Goal: Subscribe to service/newsletter

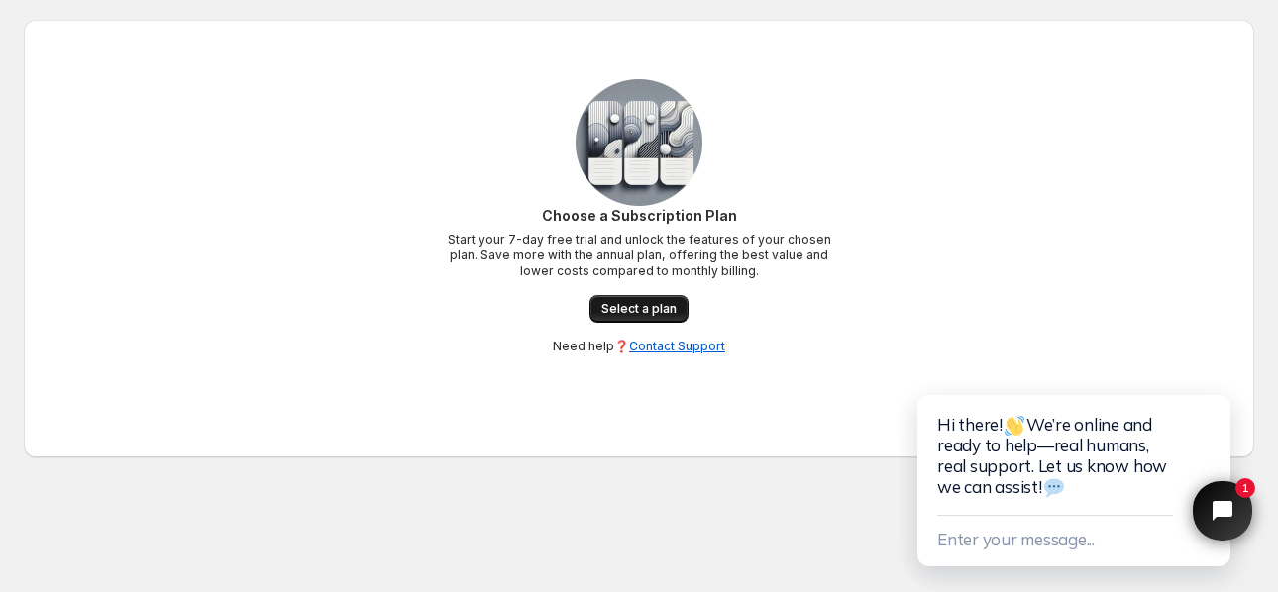
click at [629, 303] on span "Select a plan" at bounding box center [638, 309] width 75 height 16
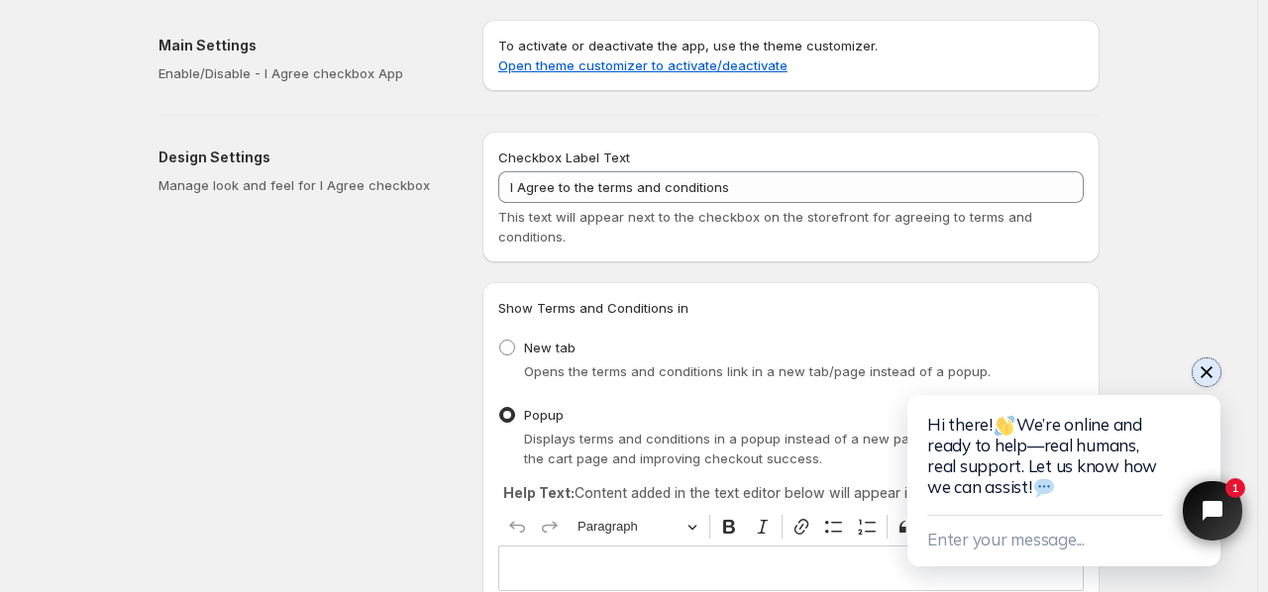
click at [1206, 379] on icon "Close chat widget" at bounding box center [1207, 373] width 20 height 20
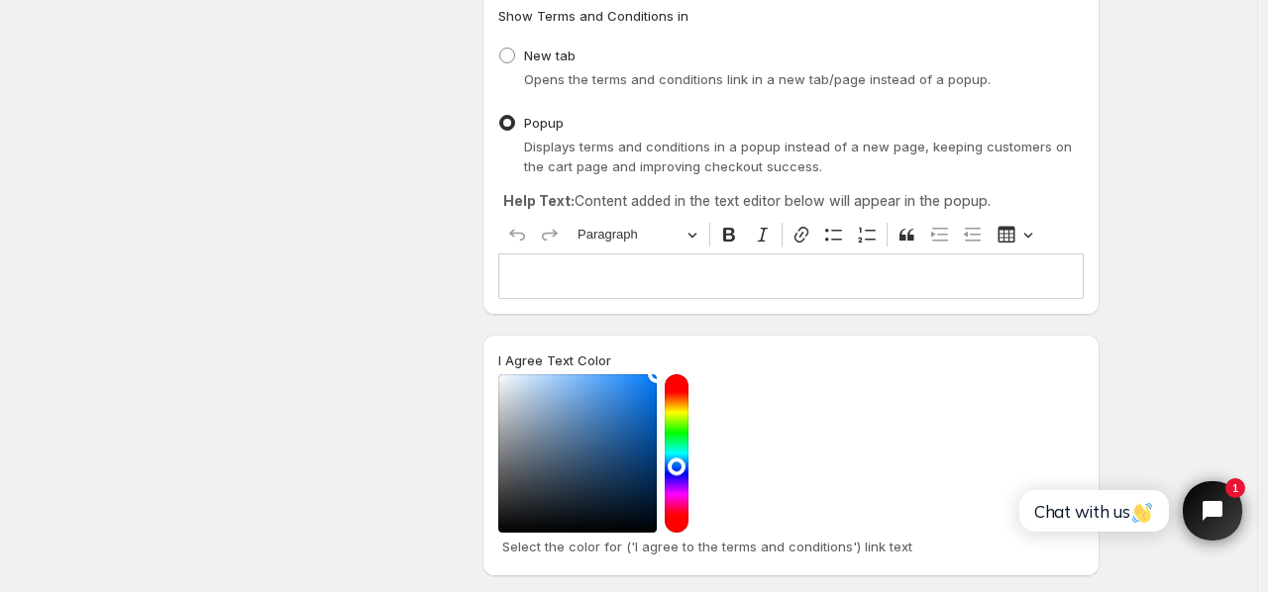
scroll to position [290, 0]
click at [677, 286] on p "Editor editing area: main. Press Alt+0 for help." at bounding box center [791, 278] width 568 height 20
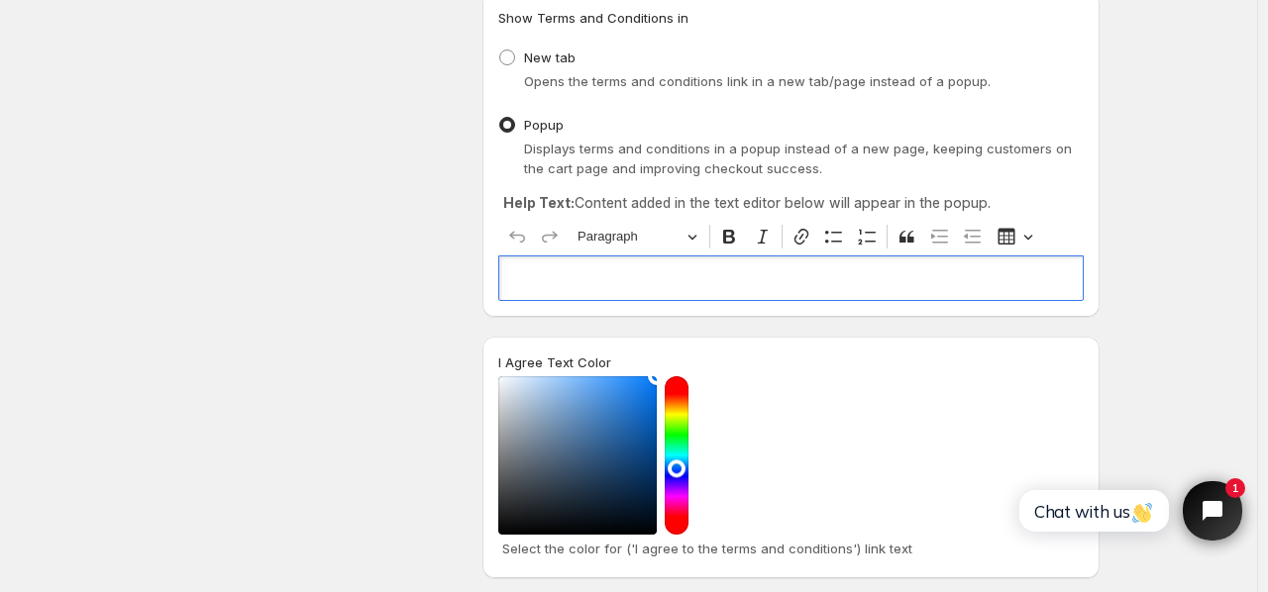
click at [677, 286] on p "Editor editing area: main. Press Alt+0 for help." at bounding box center [791, 278] width 568 height 20
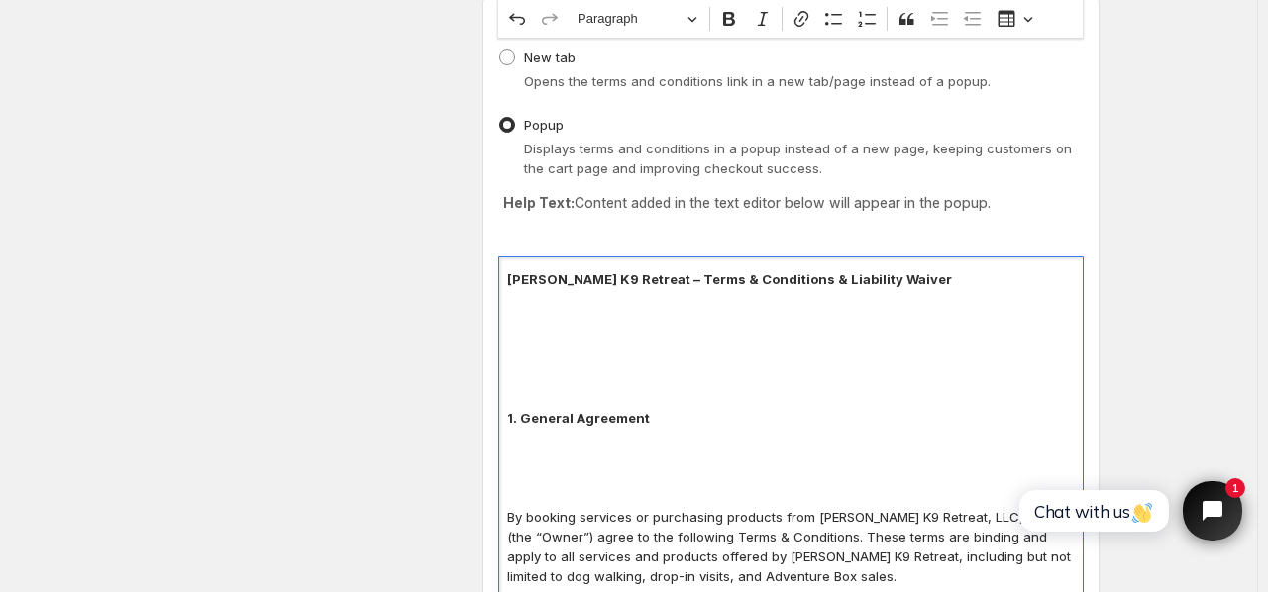
scroll to position [2616, 0]
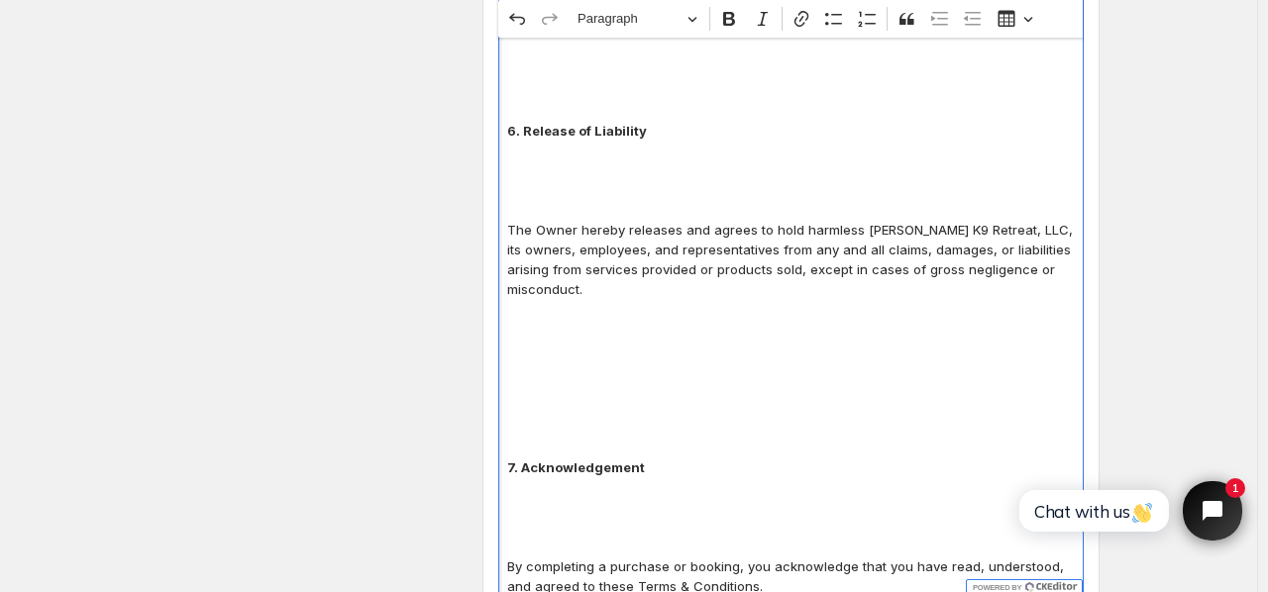
click at [824, 180] on p "Editor editing area: main. Press Alt+0 for help." at bounding box center [791, 200] width 568 height 40
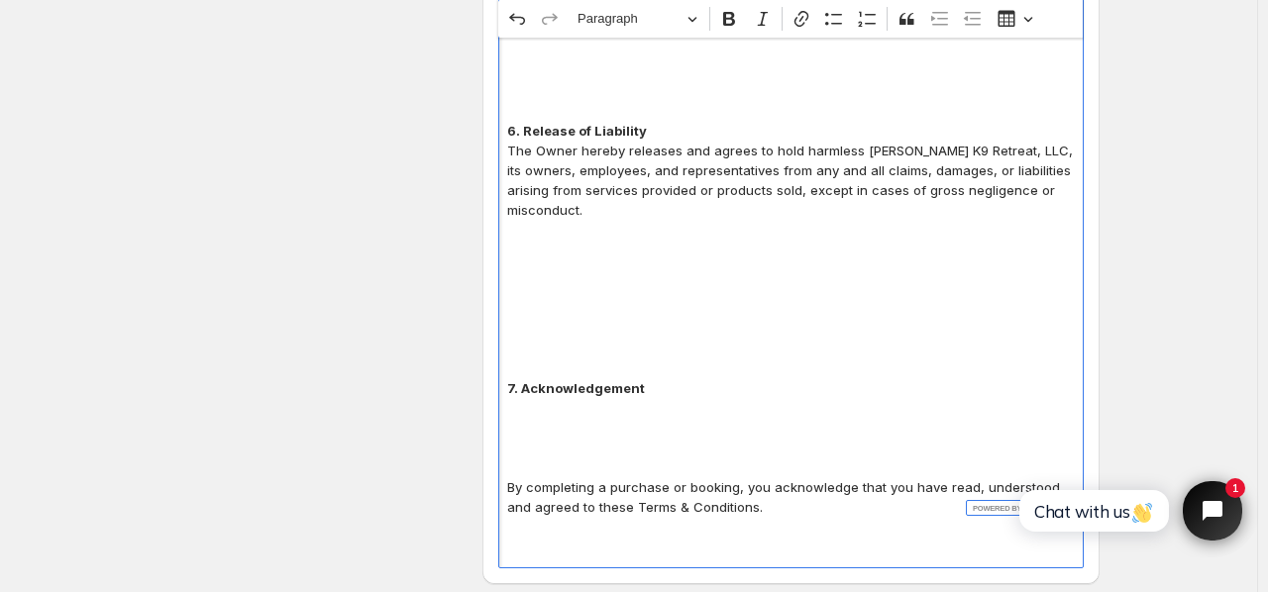
click at [787, 148] on p "The Owner hereby releases and agrees to hold harmless Eddy’s K9 Retreat, LLC, i…" at bounding box center [791, 180] width 568 height 79
click at [749, 339] on p "Editor editing area: main. Press Alt+0 for help." at bounding box center [791, 359] width 568 height 40
click at [748, 339] on p "⁠⁠⁠⁠⁠⁠⁠" at bounding box center [791, 359] width 568 height 40
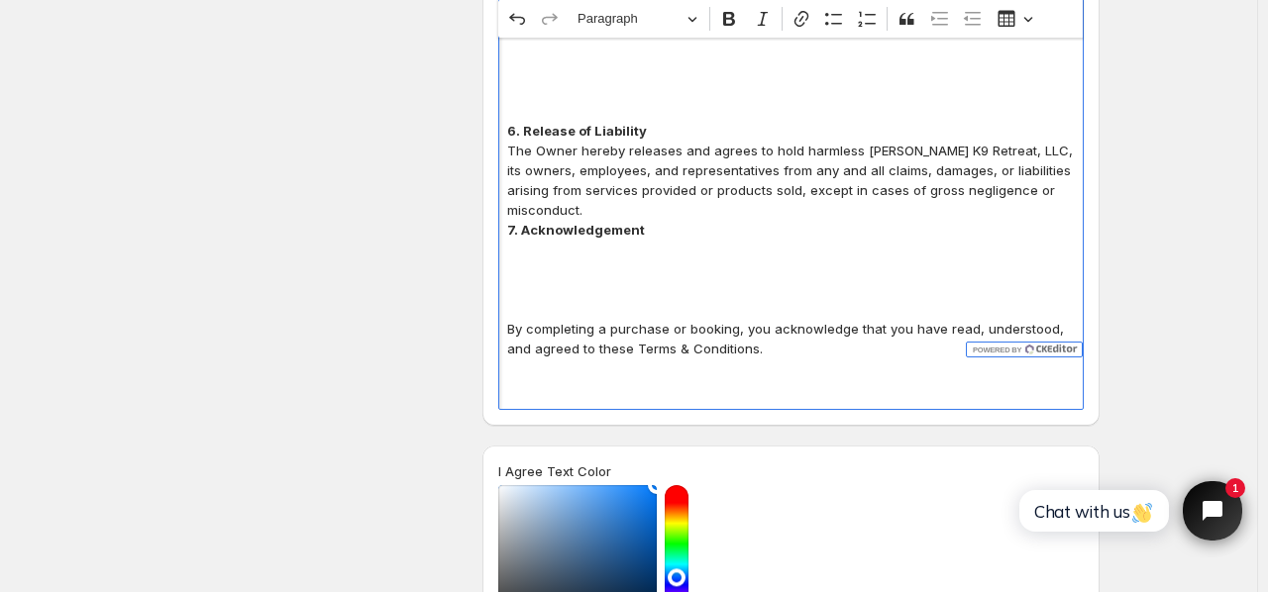
click at [711, 279] on p "Editor editing area: main. Press Alt+0 for help." at bounding box center [791, 299] width 568 height 40
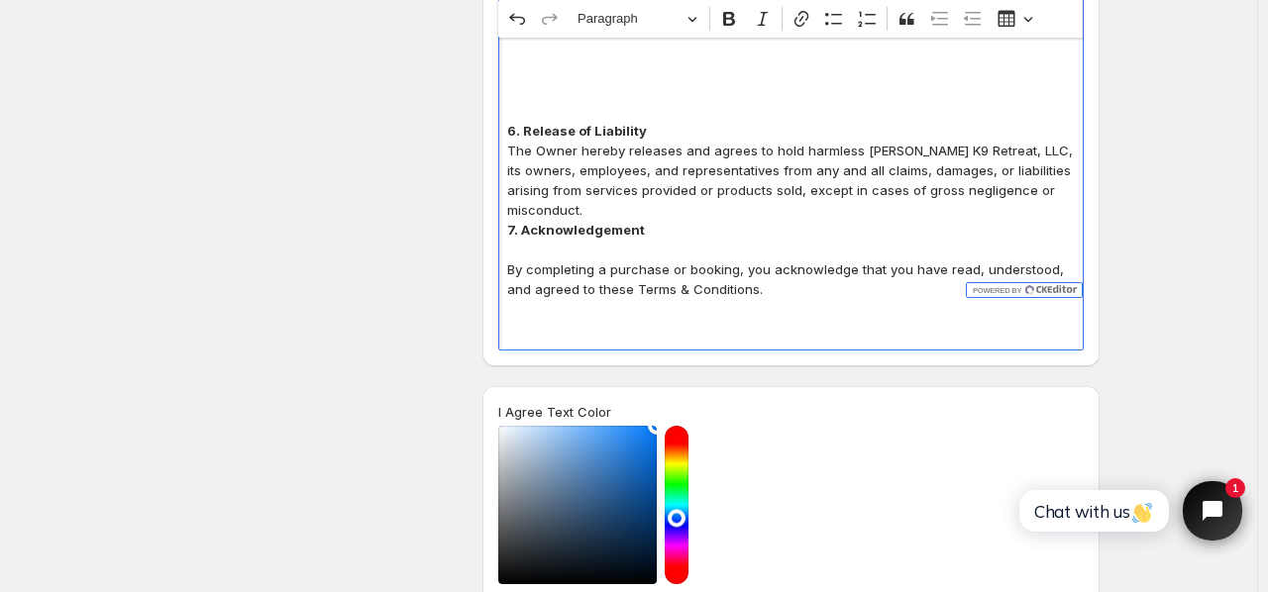
click at [1055, 81] on p "Editor editing area: main. Press Alt+0 for help." at bounding box center [791, 101] width 568 height 40
click at [1028, 81] on p "⁠⁠⁠⁠⁠⁠⁠" at bounding box center [791, 101] width 568 height 40
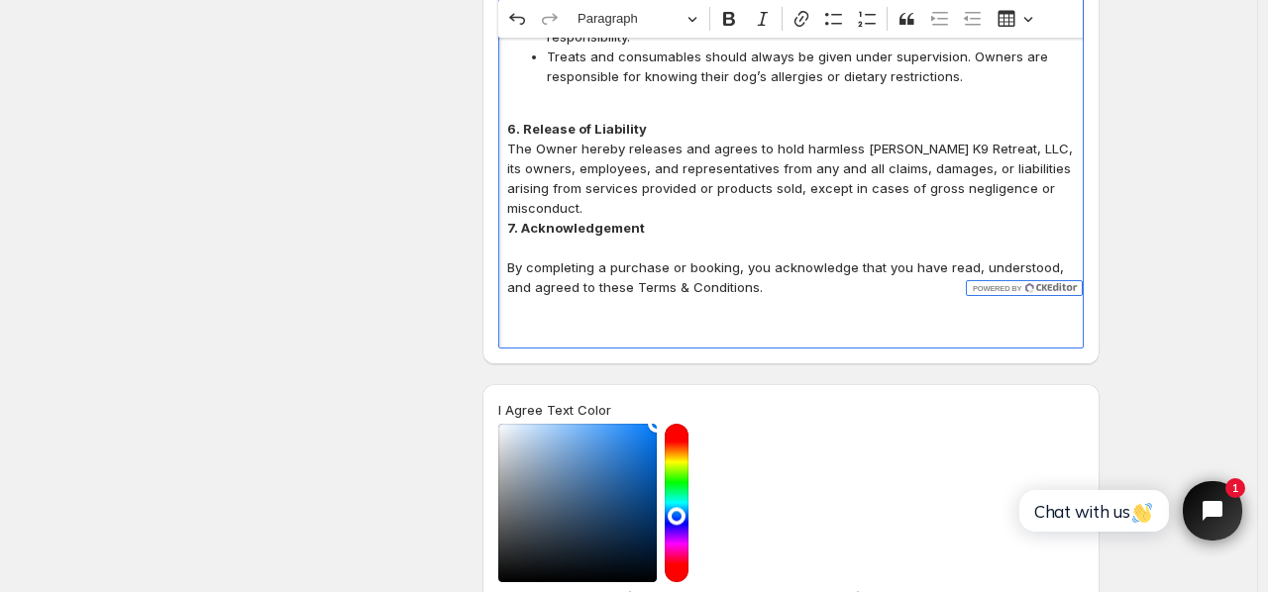
scroll to position [2409, 0]
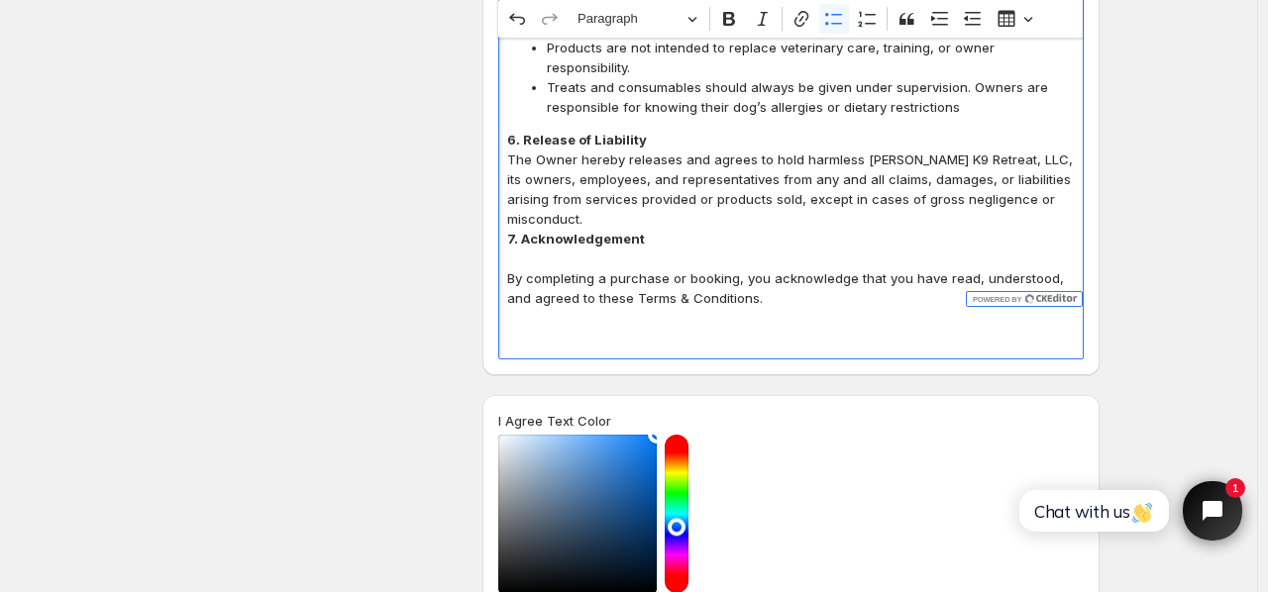
click at [1050, 77] on span "Treats and consumables should always be given under supervision. Owners are res…" at bounding box center [811, 97] width 528 height 40
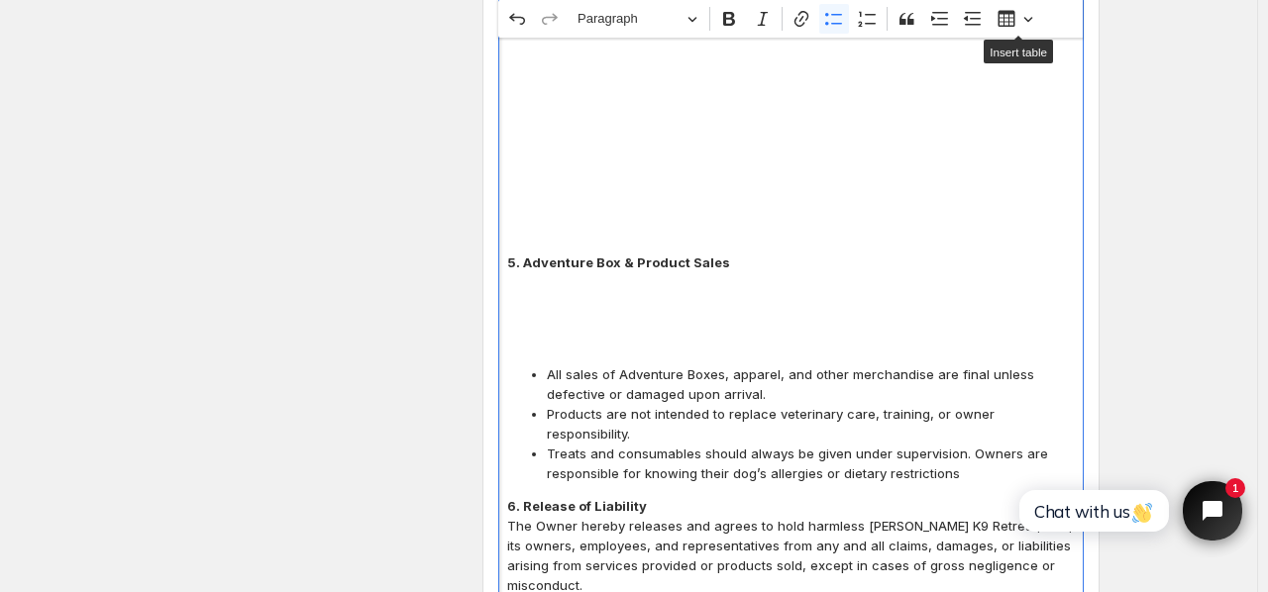
scroll to position [2062, 0]
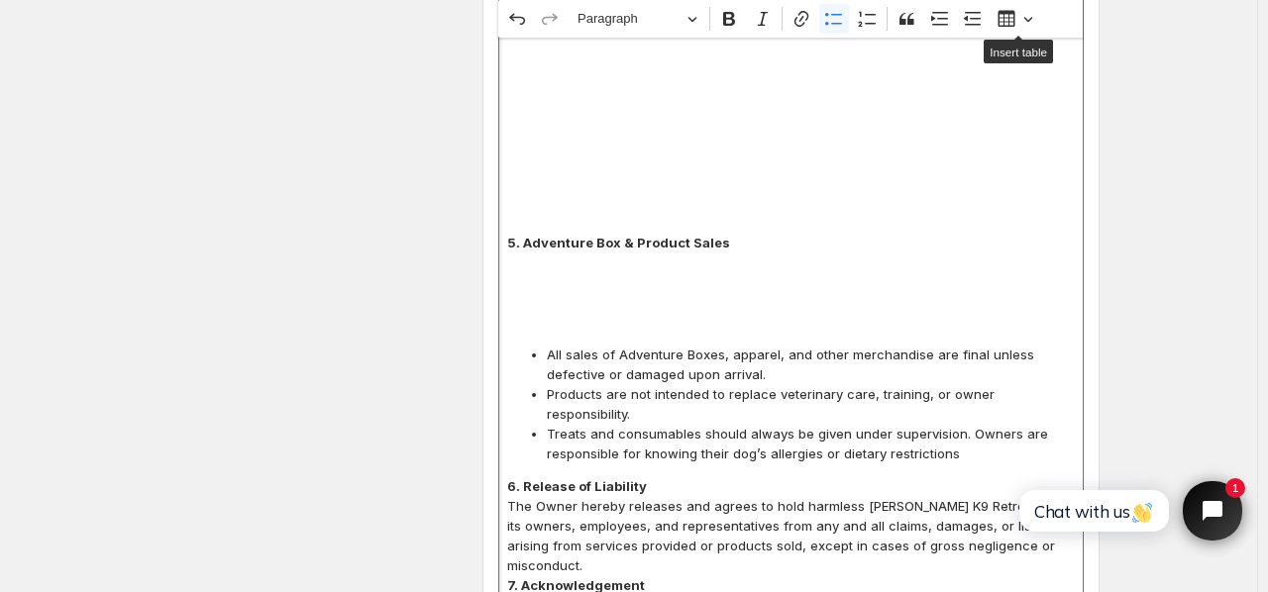
click at [1003, 298] on p "Editor editing area: main. Press Alt+0 for help." at bounding box center [791, 312] width 568 height 40
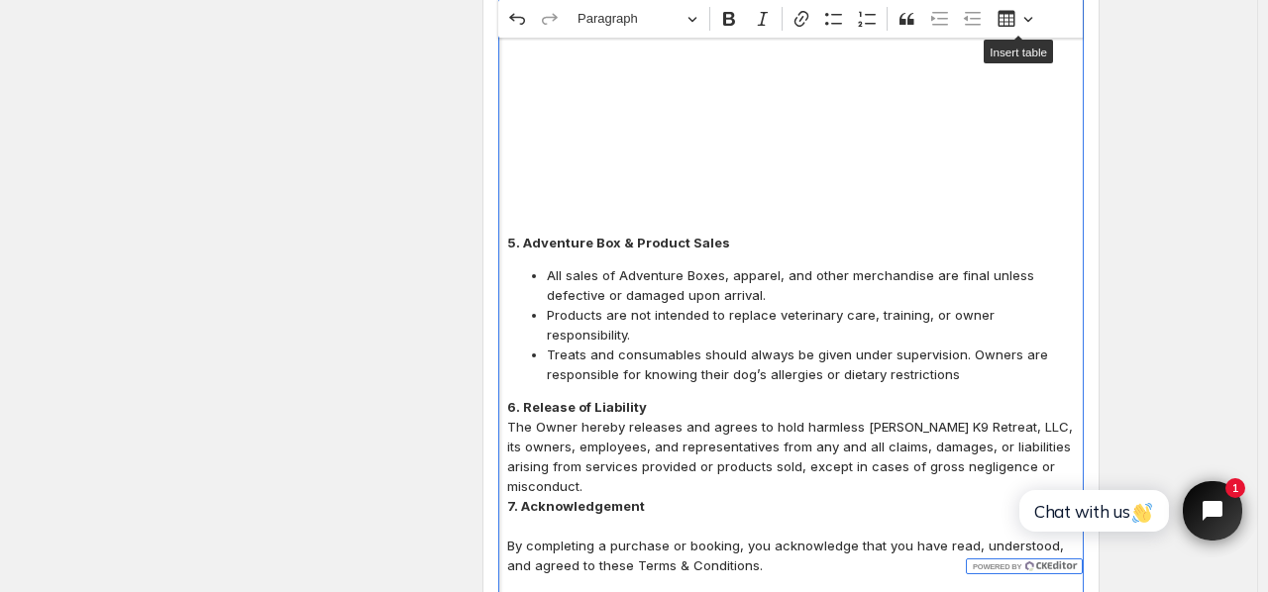
click at [943, 197] on p "Editor editing area: main. Press Alt+0 for help." at bounding box center [791, 213] width 568 height 40
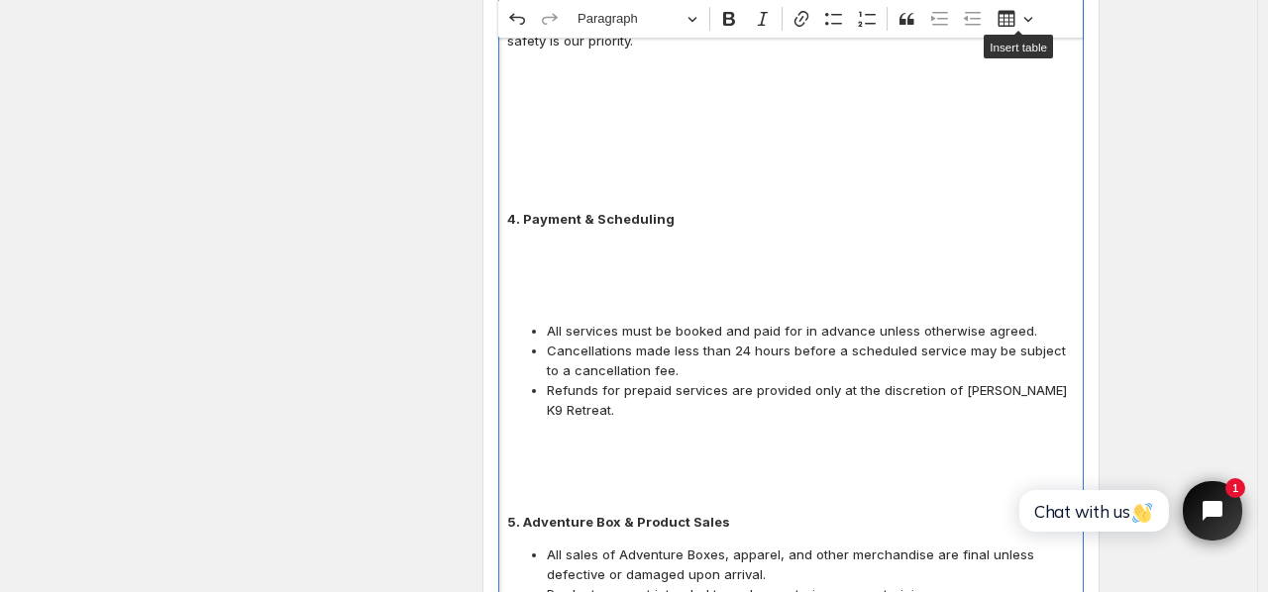
scroll to position [1702, 0]
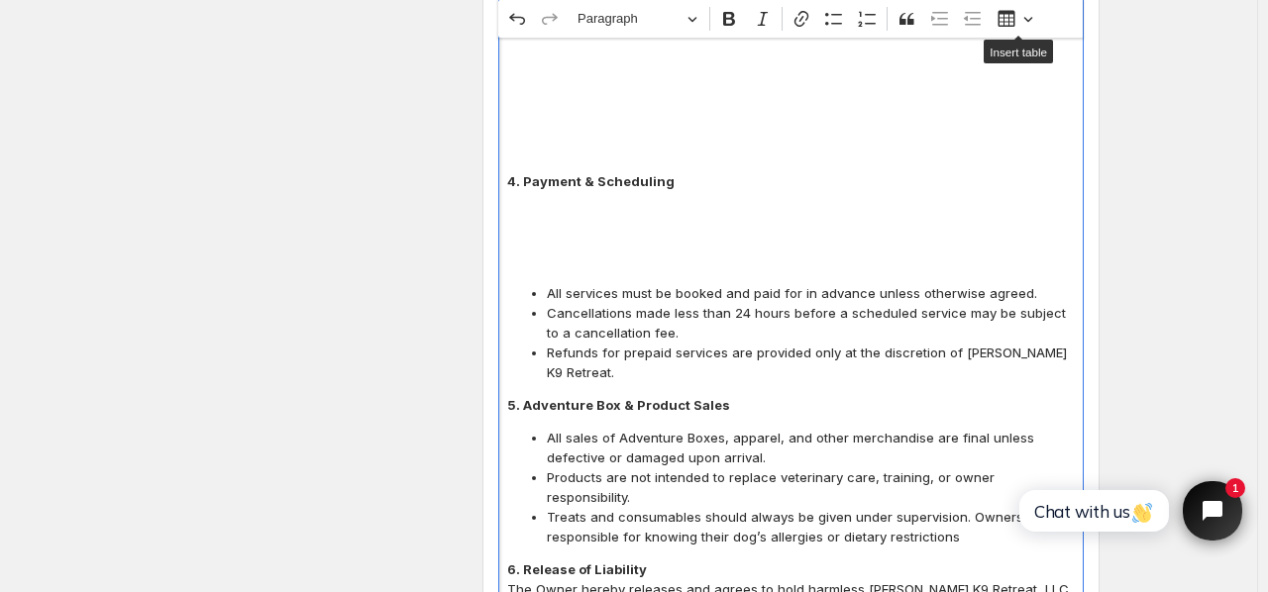
click at [1012, 256] on p "Editor editing area: main. Press Alt+0 for help." at bounding box center [791, 251] width 568 height 40
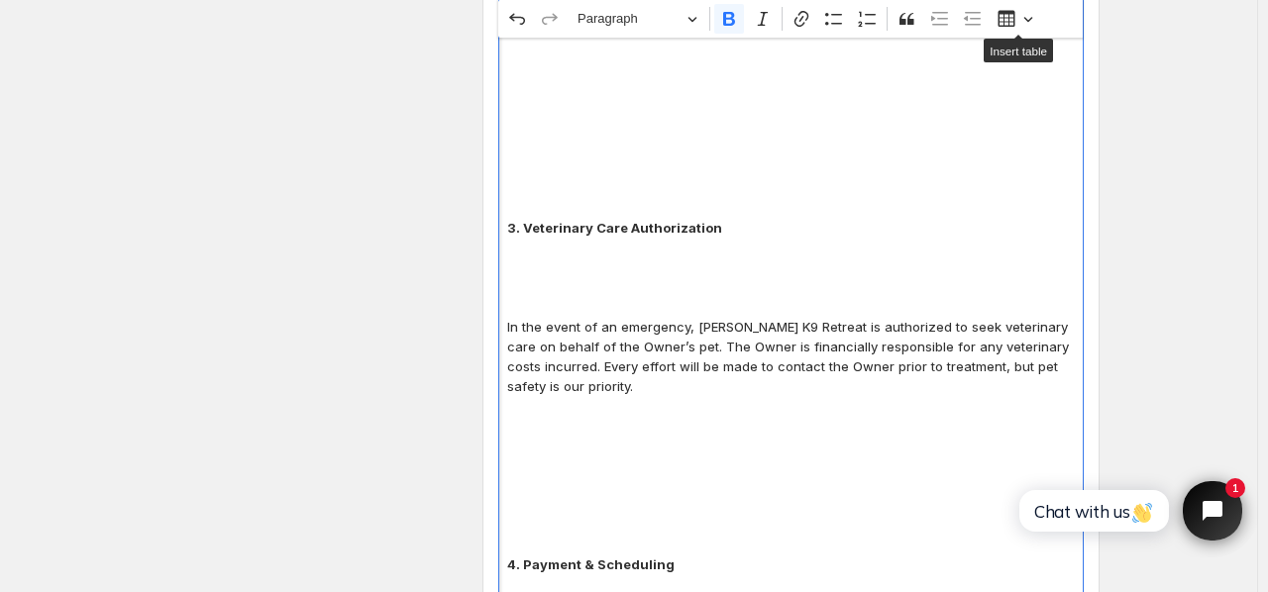
scroll to position [1322, 0]
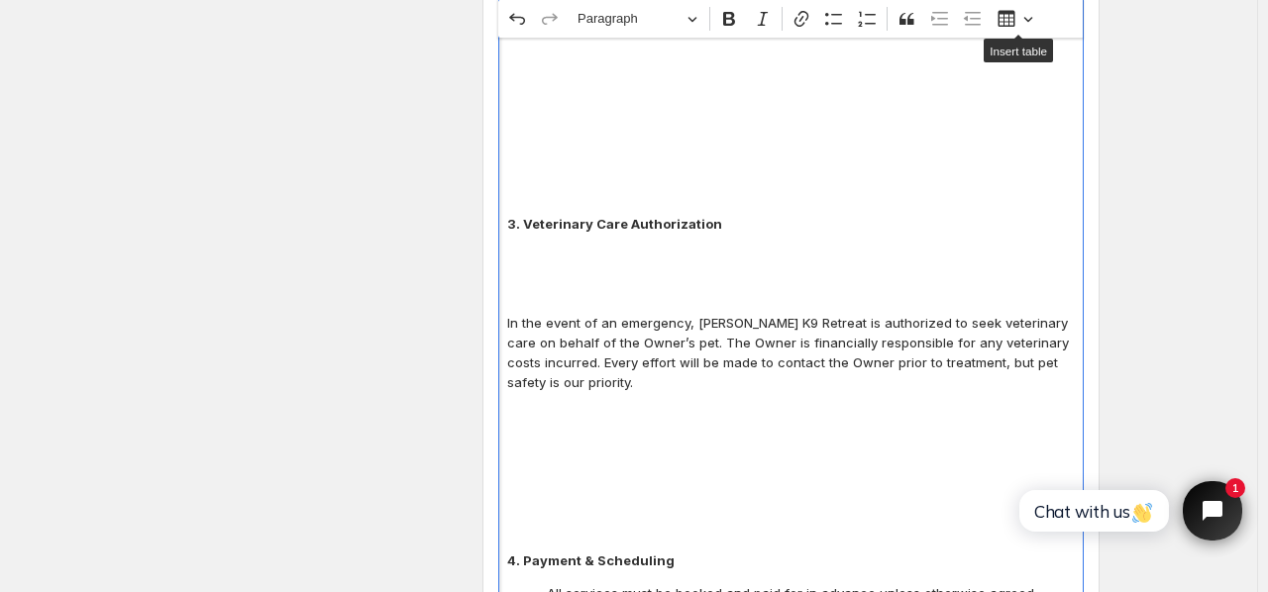
click at [939, 450] on p "Editor editing area: main. Press Alt+0 for help." at bounding box center [791, 452] width 568 height 40
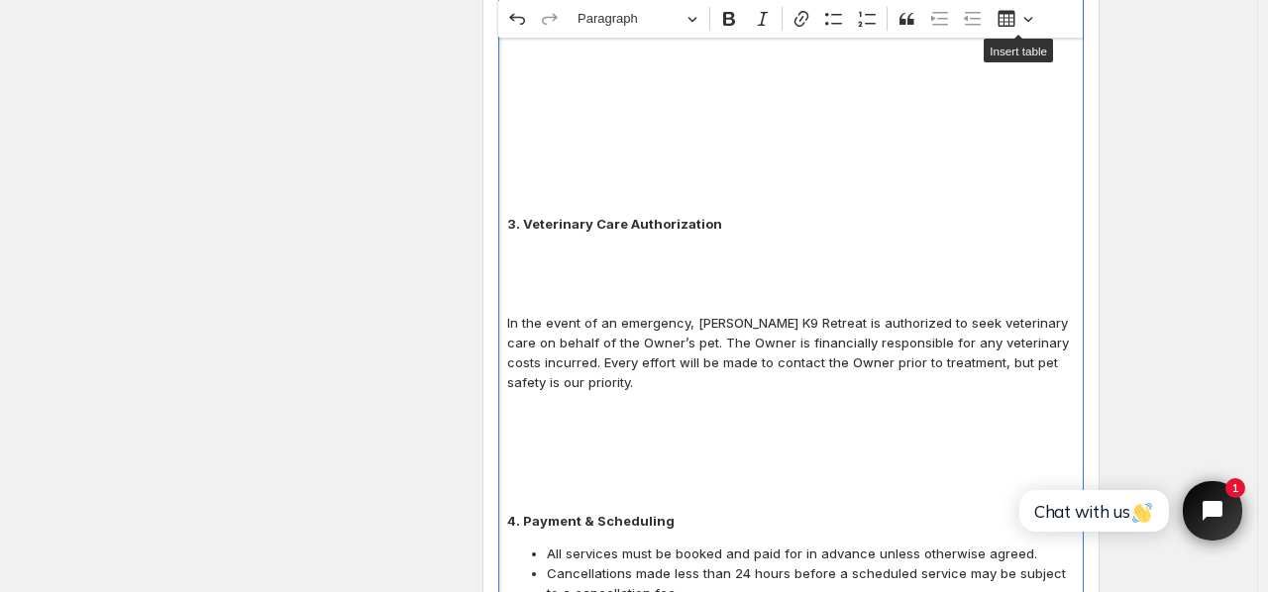
click at [891, 485] on p "Editor editing area: main. Press Alt+0 for help." at bounding box center [791, 491] width 568 height 40
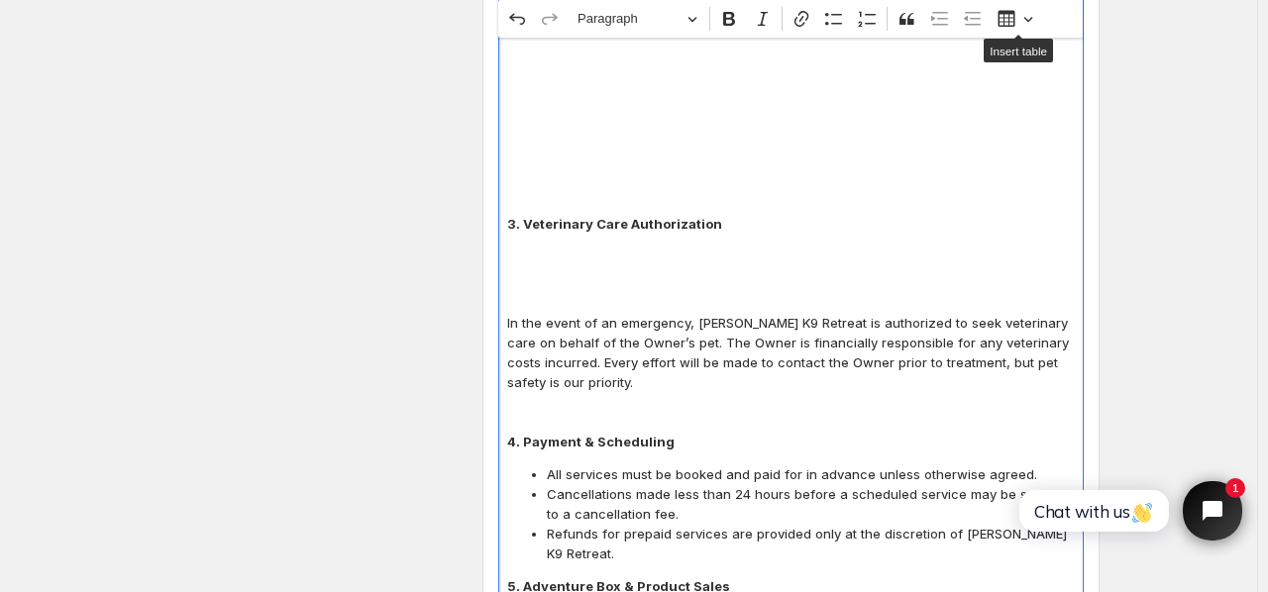
click at [732, 421] on p "⁠⁠⁠⁠⁠⁠⁠" at bounding box center [791, 412] width 568 height 40
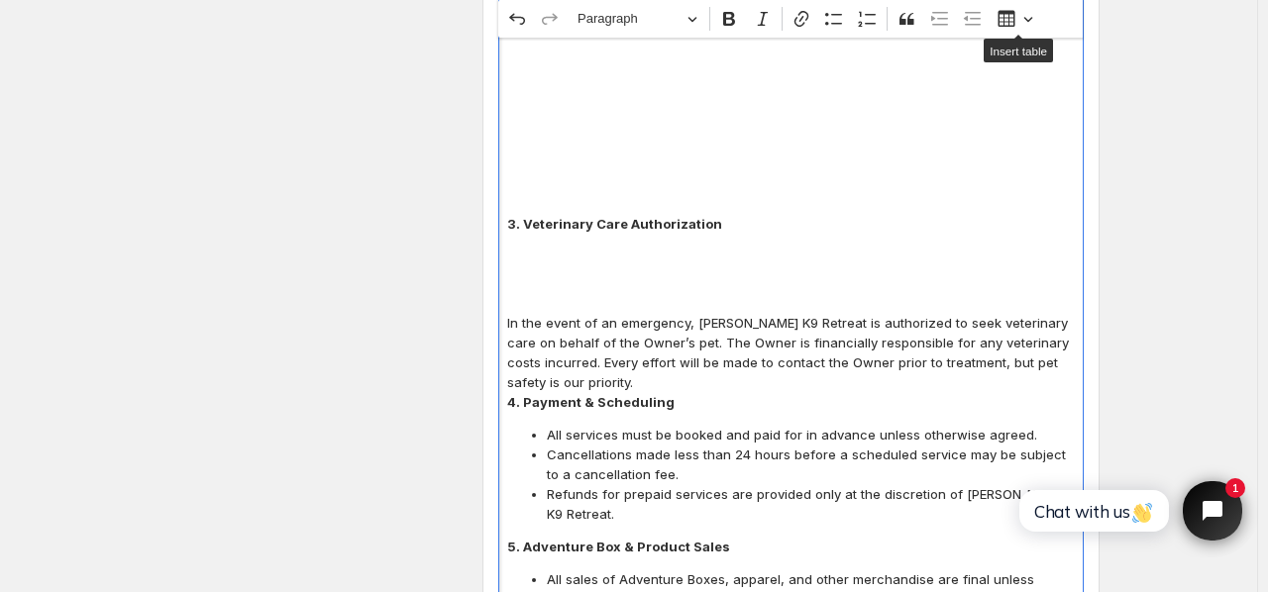
click at [888, 302] on p "Editor editing area: main. Press Alt+0 for help." at bounding box center [791, 293] width 568 height 40
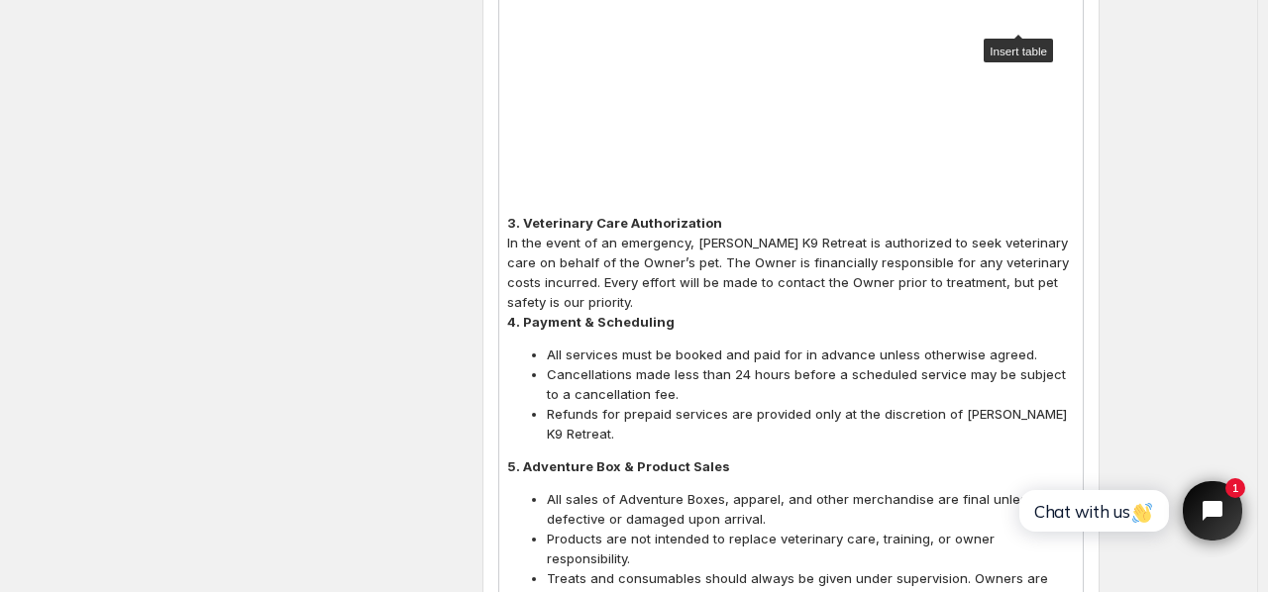
drag, startPoint x: 1264, startPoint y: 342, endPoint x: 1267, endPoint y: 318, distance: 24.0
click at [1258, 318] on main "Save Discard Main Settings Enable/Disable - I Agree checkbox App To activate or…" at bounding box center [629, 187] width 1258 height 3019
drag, startPoint x: 1267, startPoint y: 318, endPoint x: 1268, endPoint y: 270, distance: 47.6
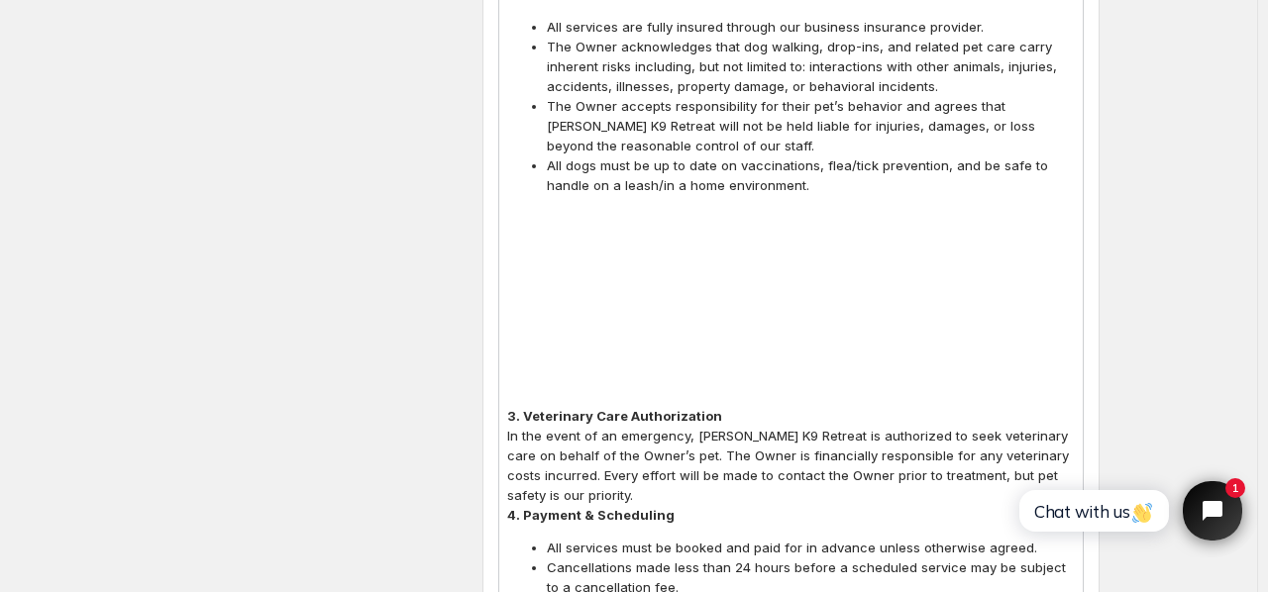
scroll to position [1137, 0]
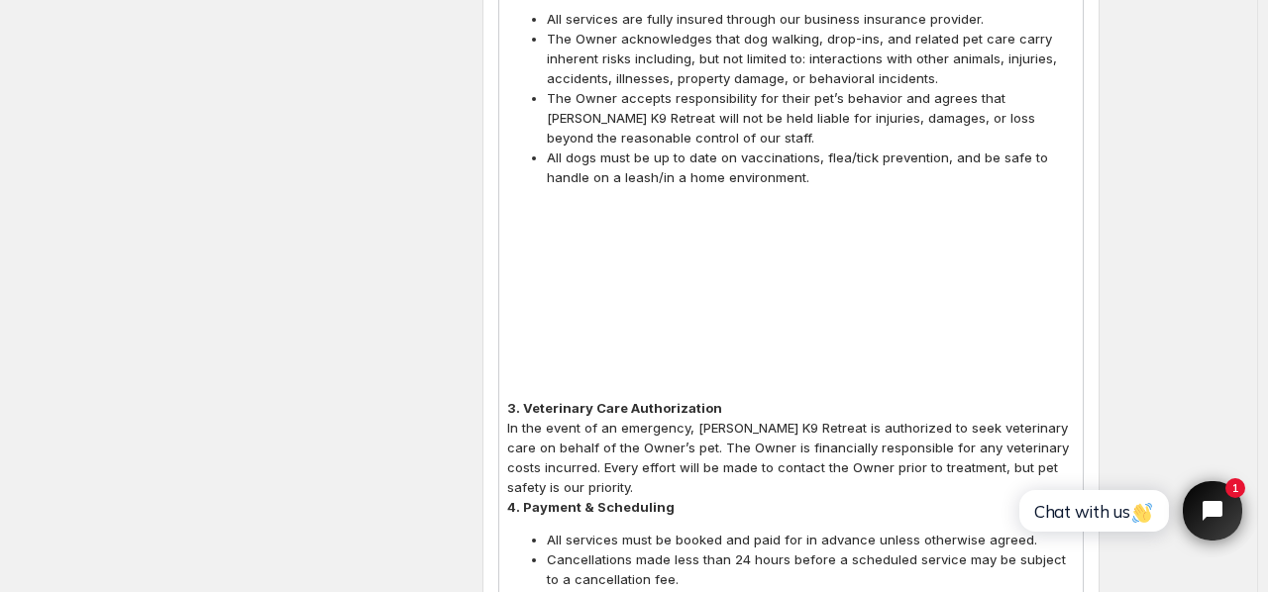
click at [704, 367] on p "Editor editing area: main. Press Alt+0 for help." at bounding box center [791, 379] width 568 height 40
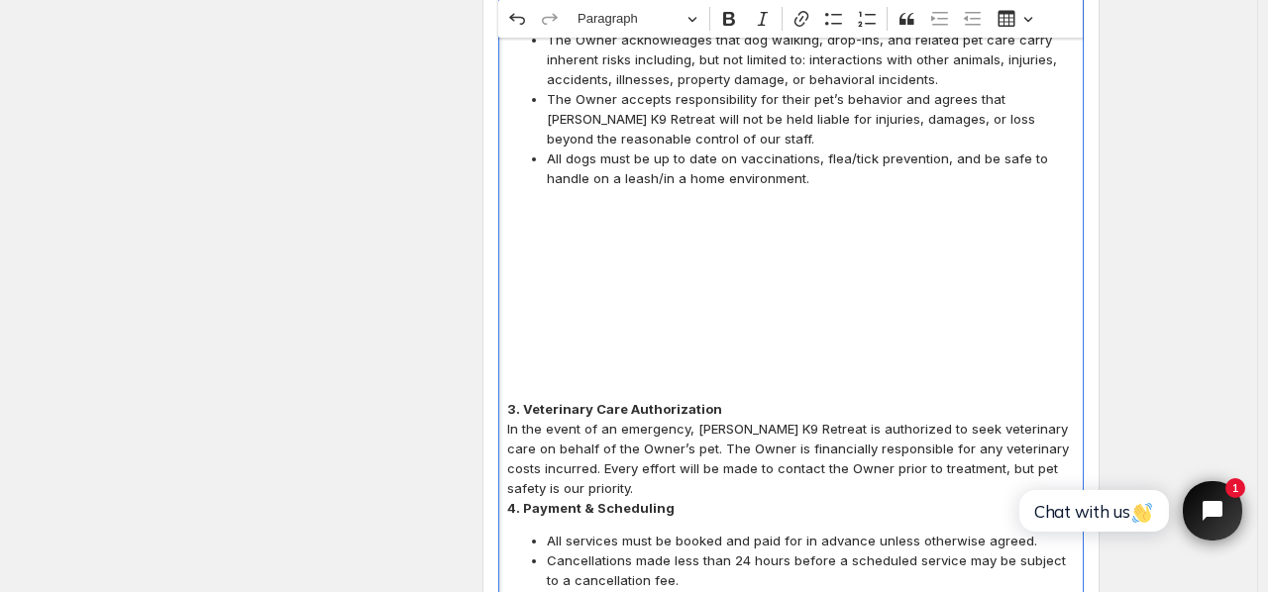
click at [680, 396] on p "⁠⁠⁠⁠⁠⁠⁠" at bounding box center [791, 380] width 568 height 40
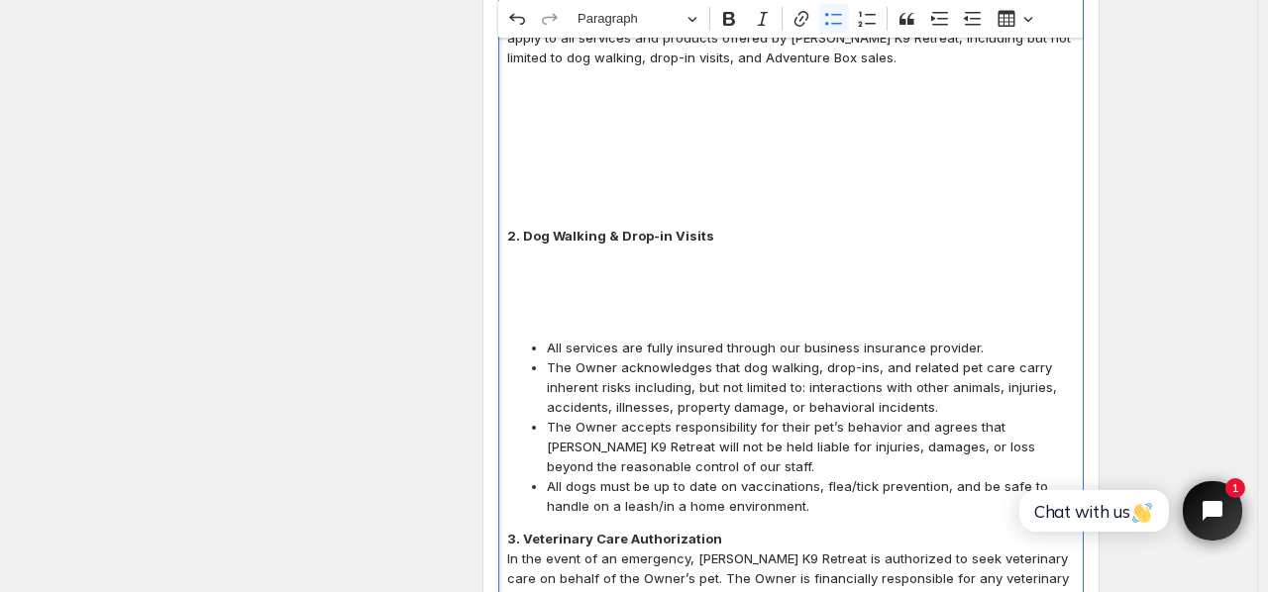
scroll to position [794, 0]
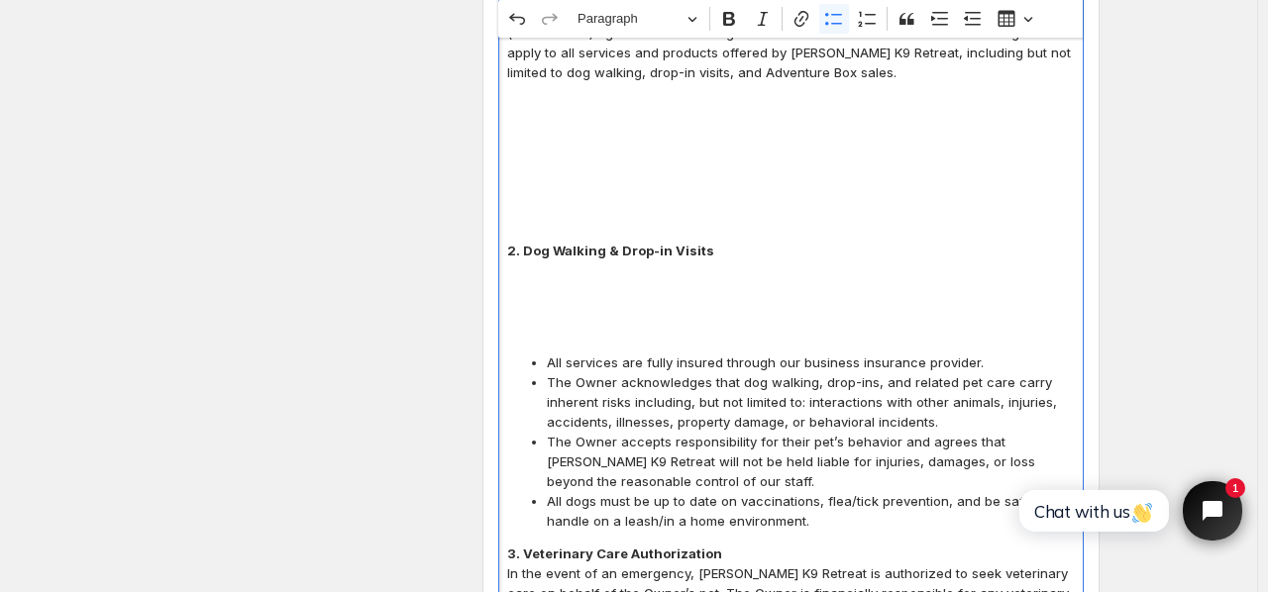
click at [1026, 319] on p "Editor editing area: main. Press Alt+0 for help." at bounding box center [791, 320] width 568 height 40
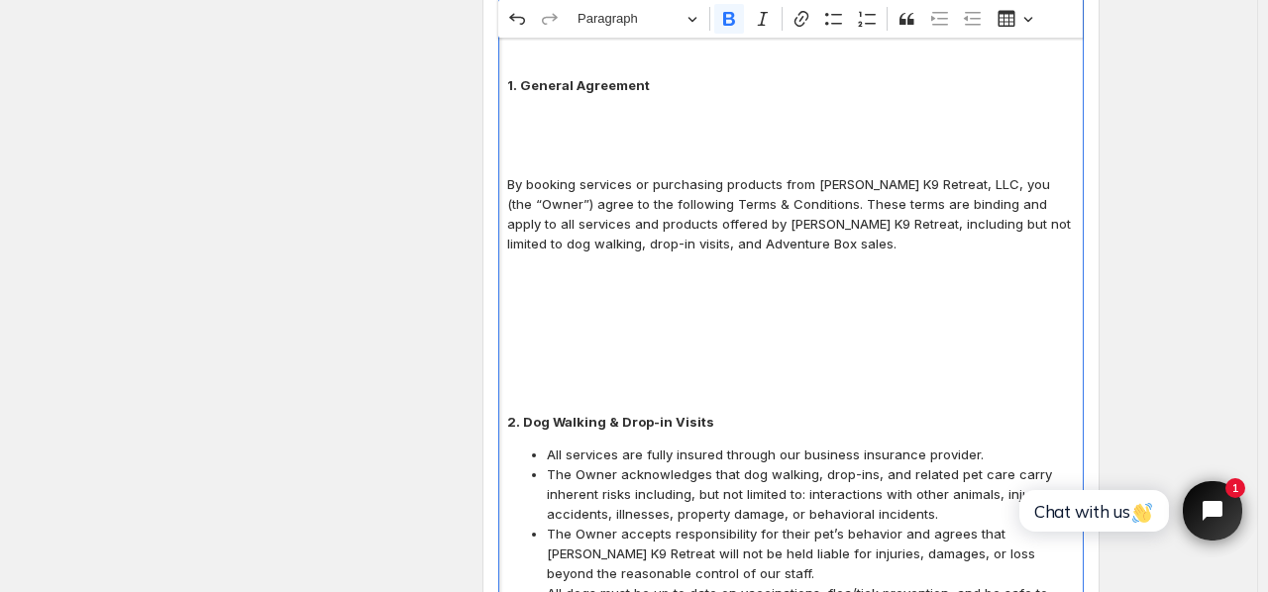
scroll to position [619, 0]
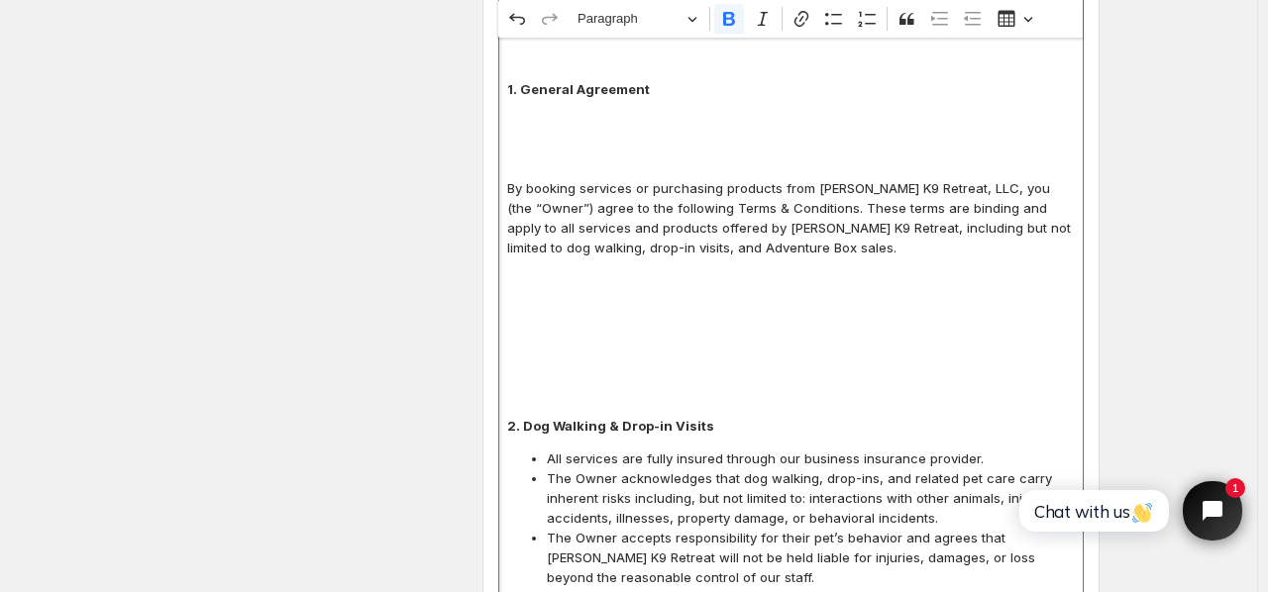
click at [903, 391] on p "Editor editing area: main. Press Alt+0 for help." at bounding box center [791, 396] width 568 height 40
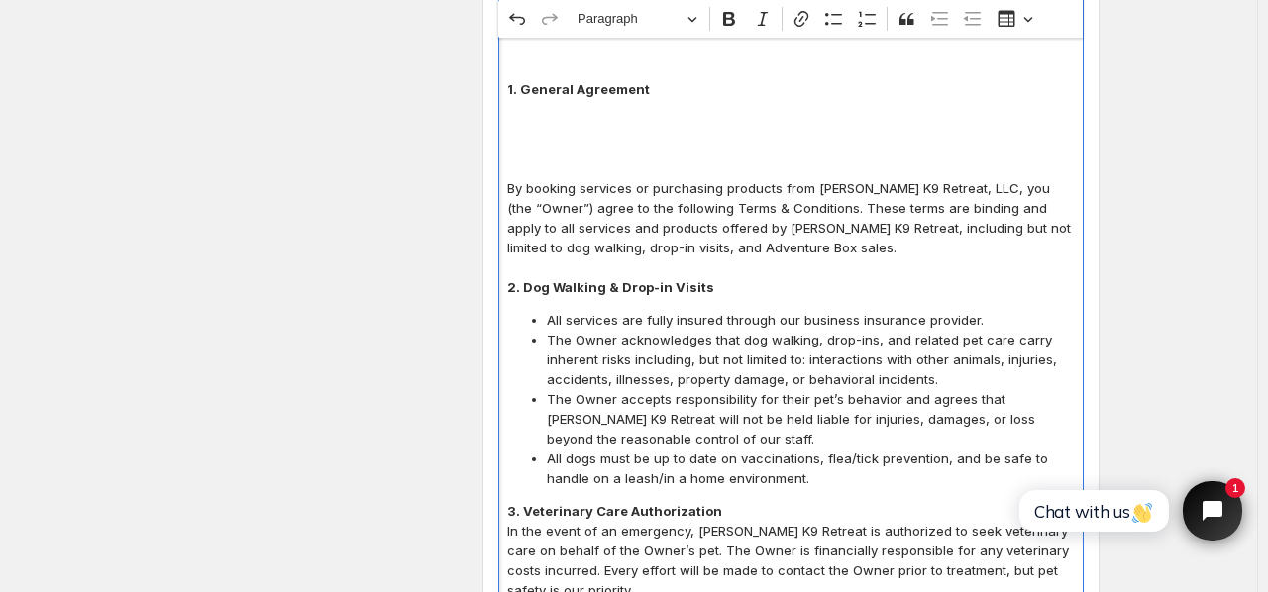
click at [773, 265] on p "By booking services or purchasing products from Eddy’s K9 Retreat, LLC, you (th…" at bounding box center [791, 227] width 568 height 99
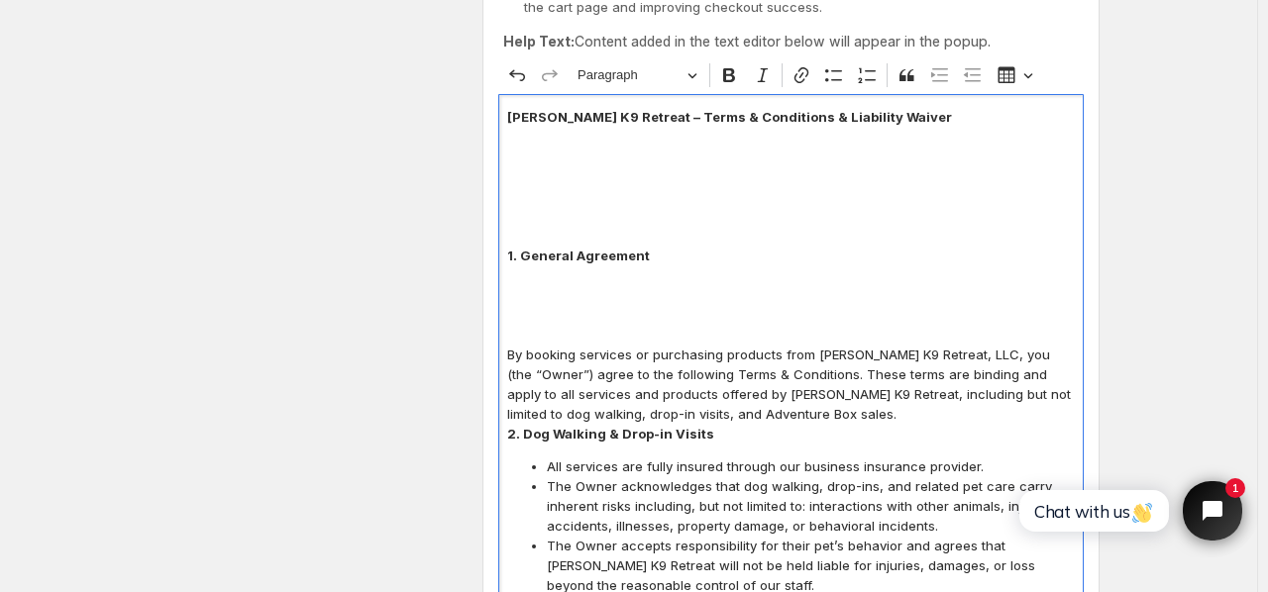
scroll to position [427, 0]
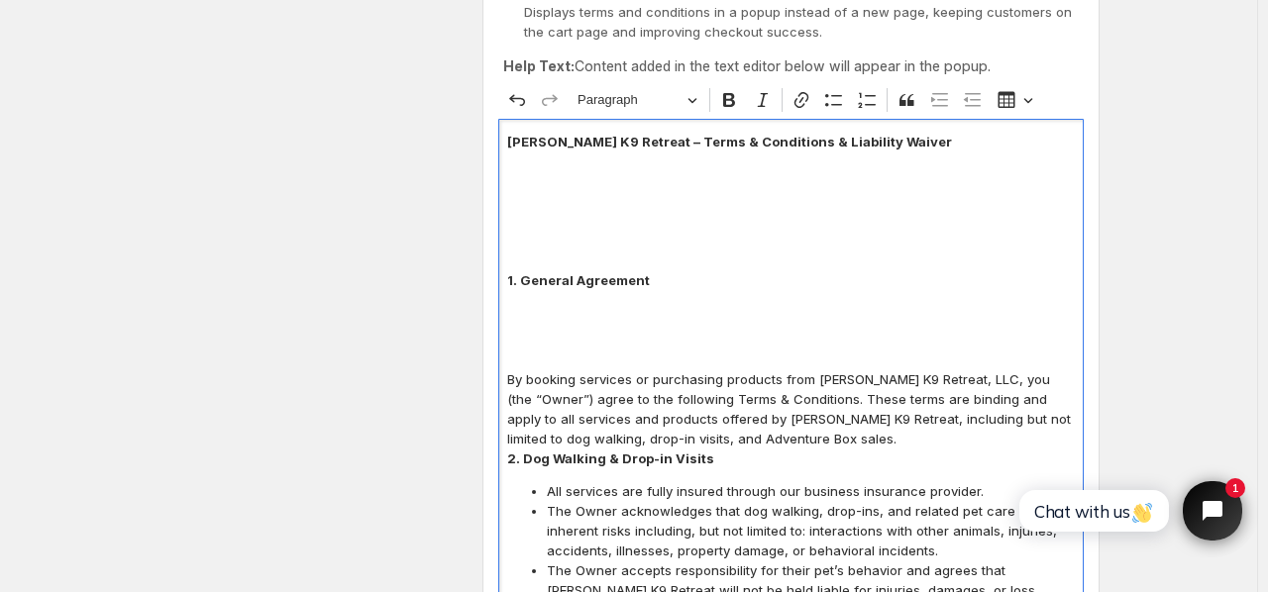
click at [694, 369] on p "By booking services or purchasing products from Eddy’s K9 Retreat, LLC, you (th…" at bounding box center [791, 408] width 568 height 79
click at [684, 364] on p "Editor editing area: main. Press Alt+0 for help." at bounding box center [791, 350] width 568 height 40
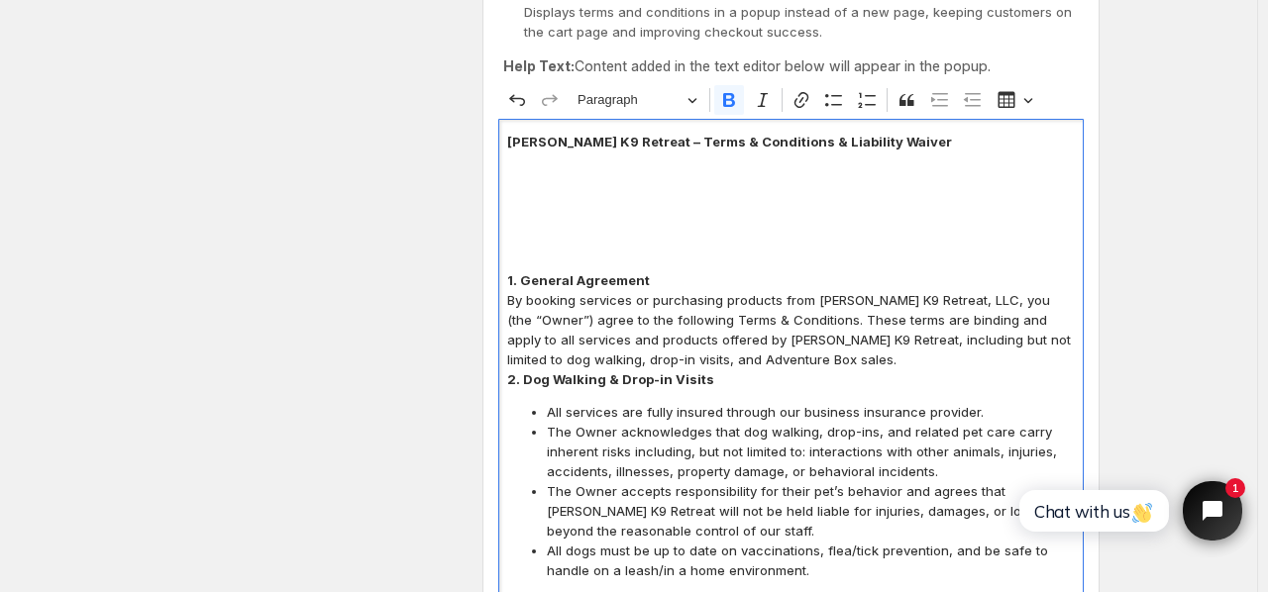
click at [713, 258] on p "Editor editing area: main. Press Alt+0 for help." at bounding box center [791, 251] width 568 height 40
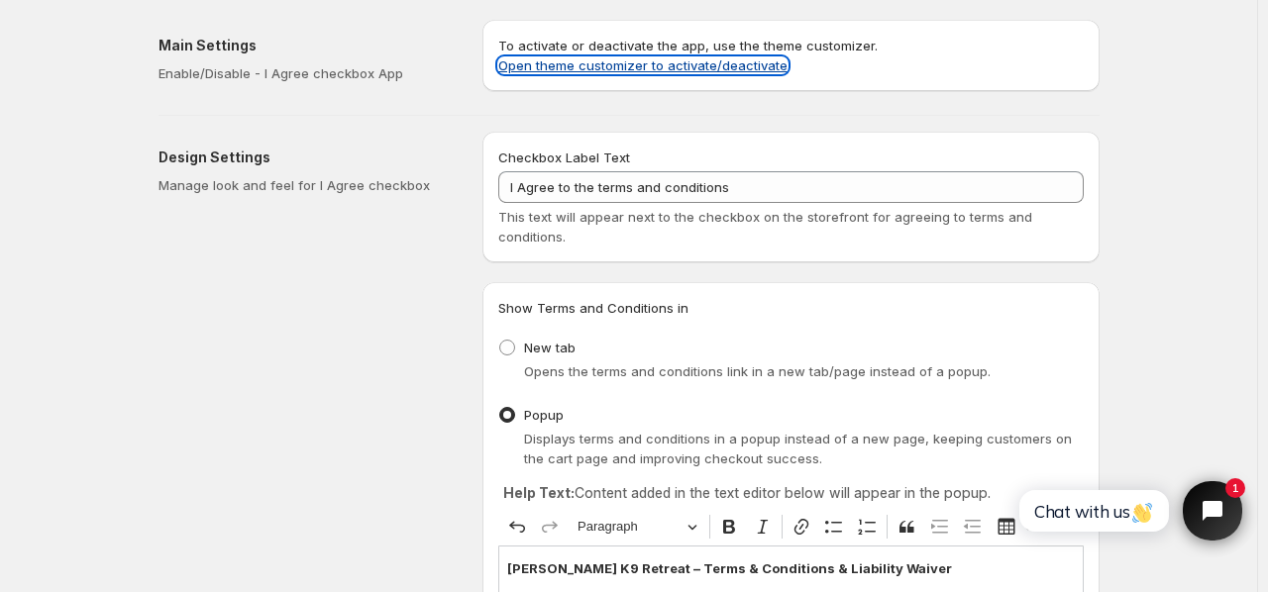
click at [780, 62] on link "Open theme customizer to activate/deactivate" at bounding box center [642, 65] width 289 height 16
